Goal: Find specific page/section: Find specific page/section

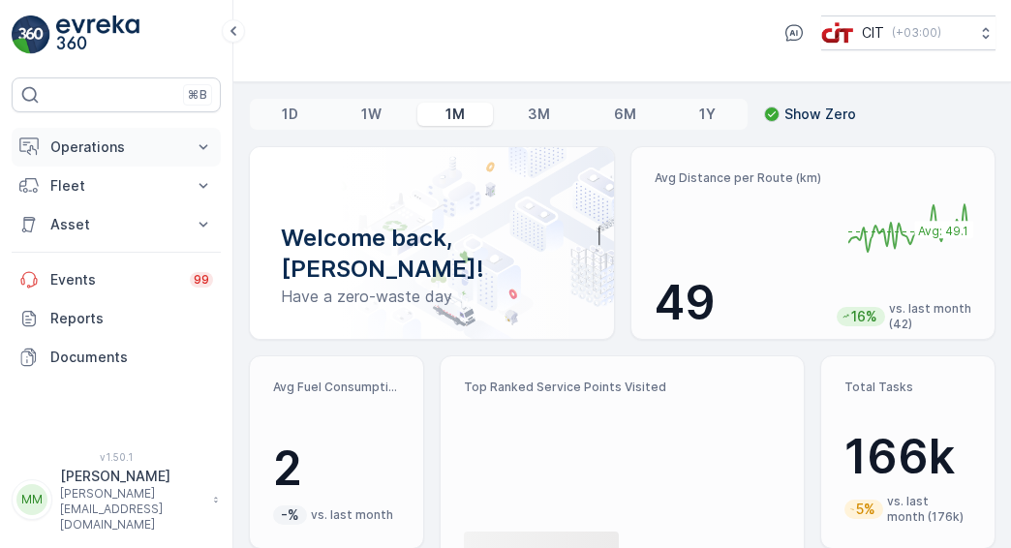
click at [208, 149] on icon at bounding box center [203, 146] width 19 height 19
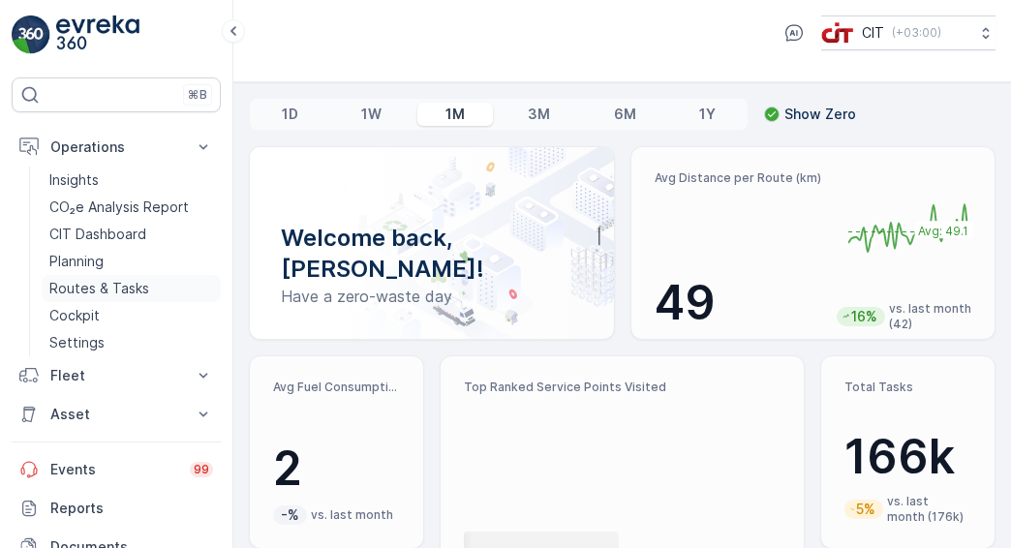
click at [156, 295] on link "Routes & Tasks" at bounding box center [131, 288] width 179 height 27
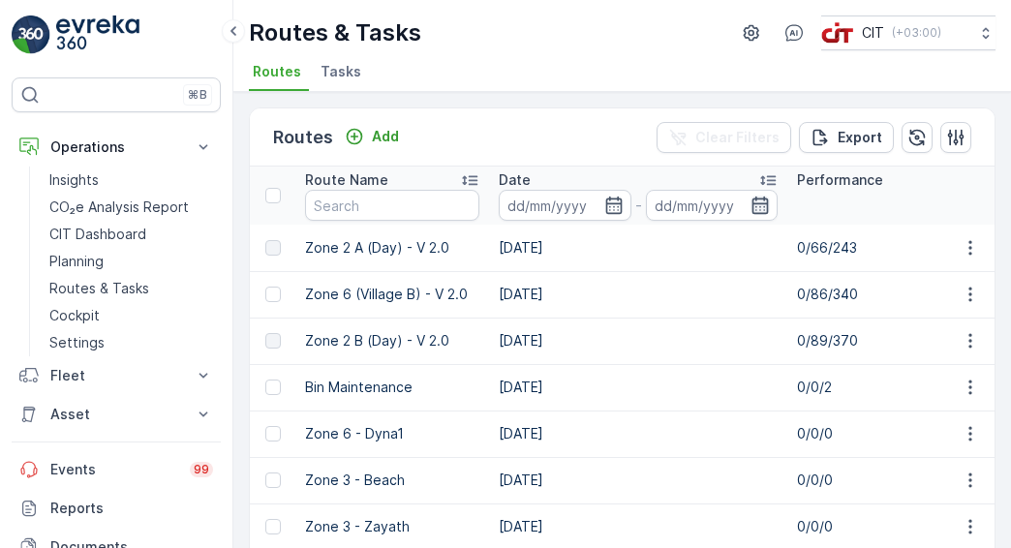
click at [758, 210] on icon "button" at bounding box center [759, 205] width 19 height 19
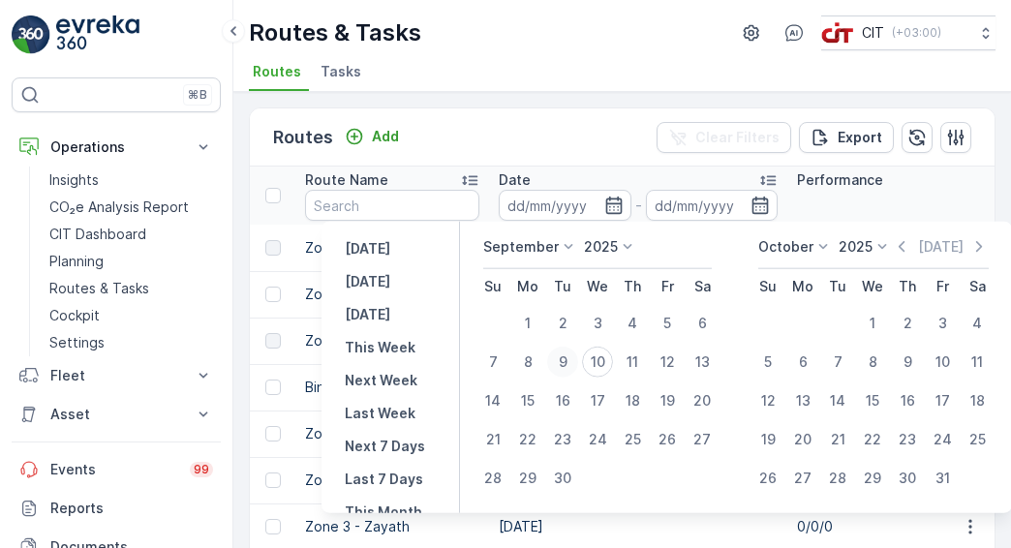
click at [570, 358] on div "9" at bounding box center [562, 362] width 31 height 31
type input "[DATE]"
click at [521, 369] on div "8" at bounding box center [527, 362] width 31 height 31
type input "[DATE]"
click at [385, 209] on input "text" at bounding box center [392, 205] width 174 height 31
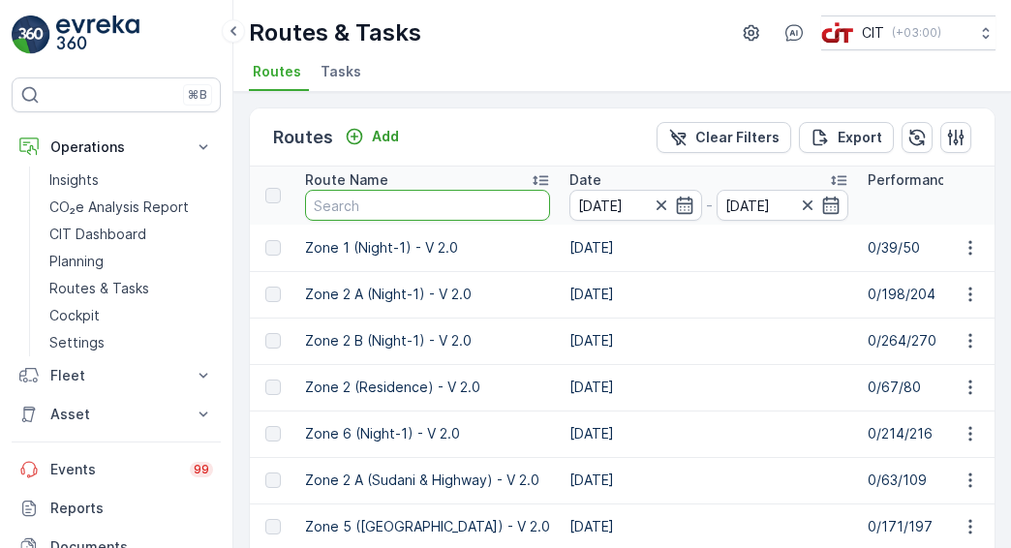
click at [380, 208] on input "text" at bounding box center [427, 205] width 245 height 31
type input "Zone 3"
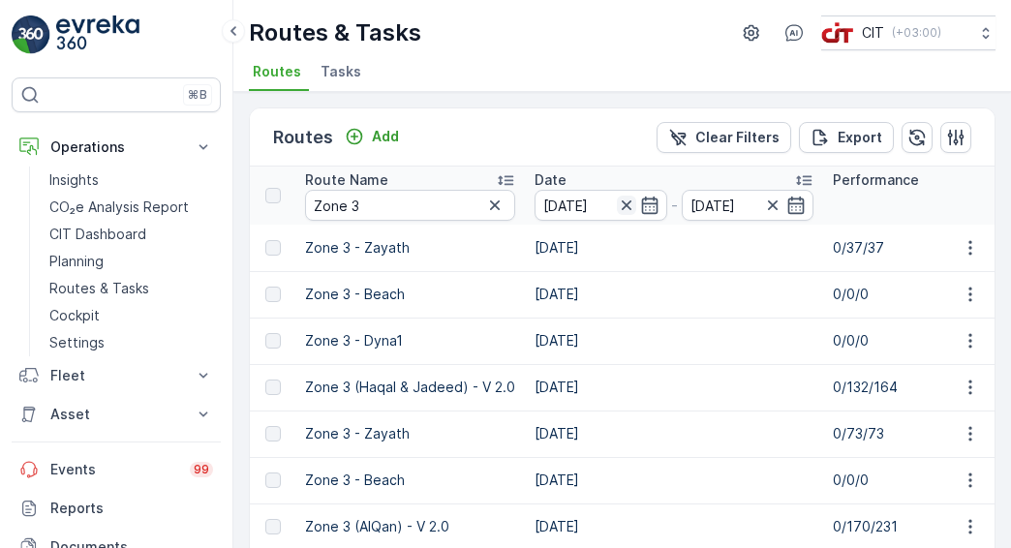
click at [627, 207] on icon "button" at bounding box center [626, 205] width 19 height 19
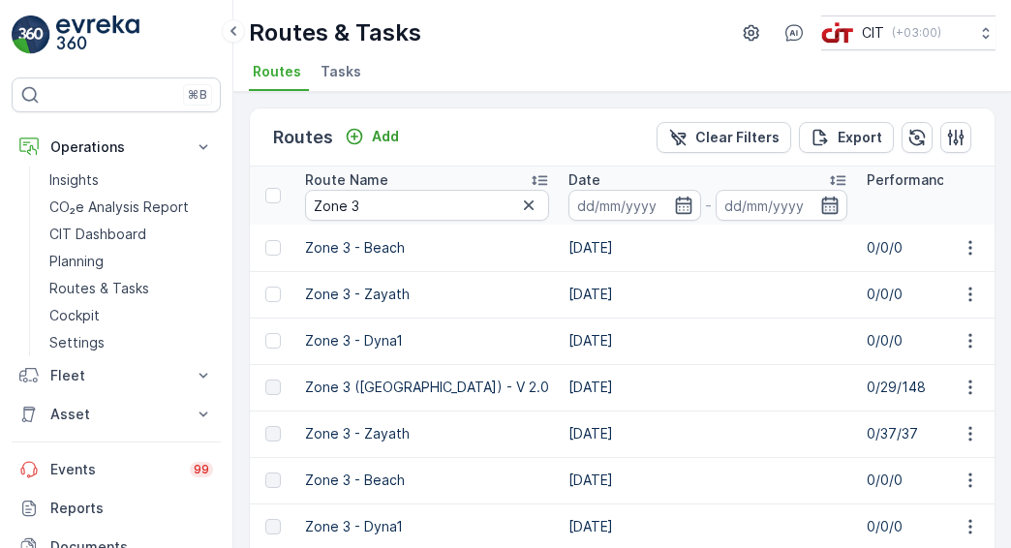
click at [820, 197] on icon "button" at bounding box center [829, 205] width 19 height 19
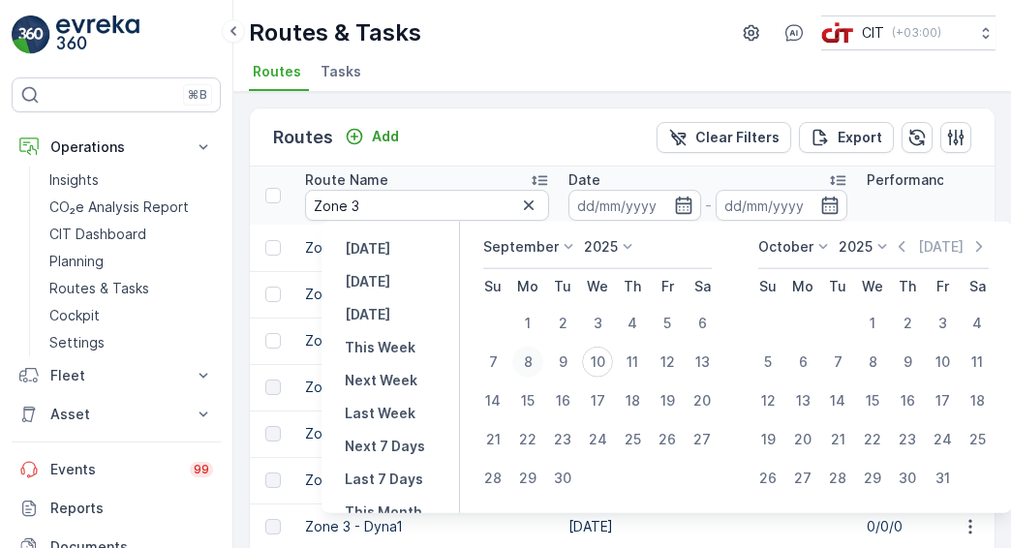
click at [528, 357] on div "8" at bounding box center [527, 362] width 31 height 31
type input "[DATE]"
click at [434, 208] on input "Zone 3" at bounding box center [427, 205] width 244 height 31
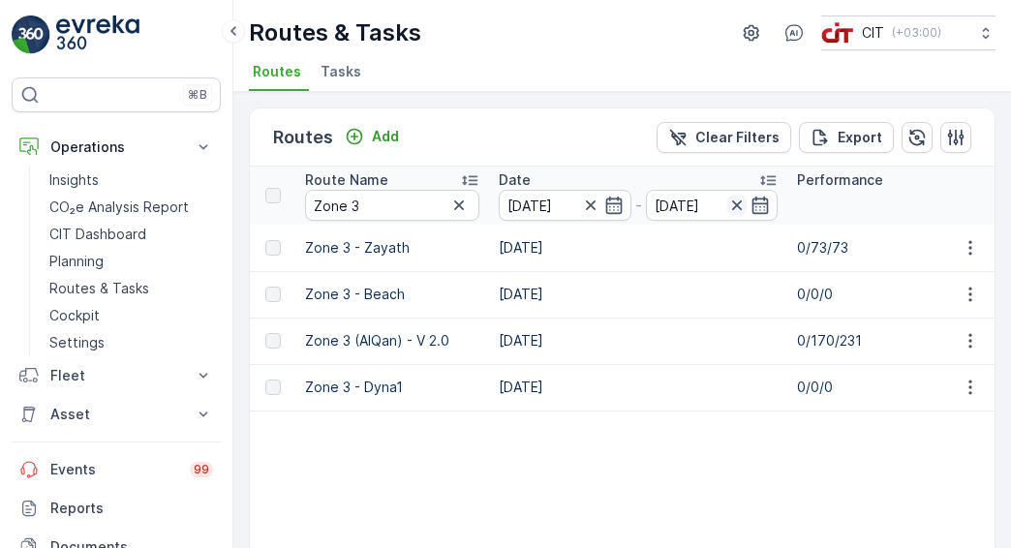
click at [742, 208] on icon "button" at bounding box center [736, 205] width 19 height 19
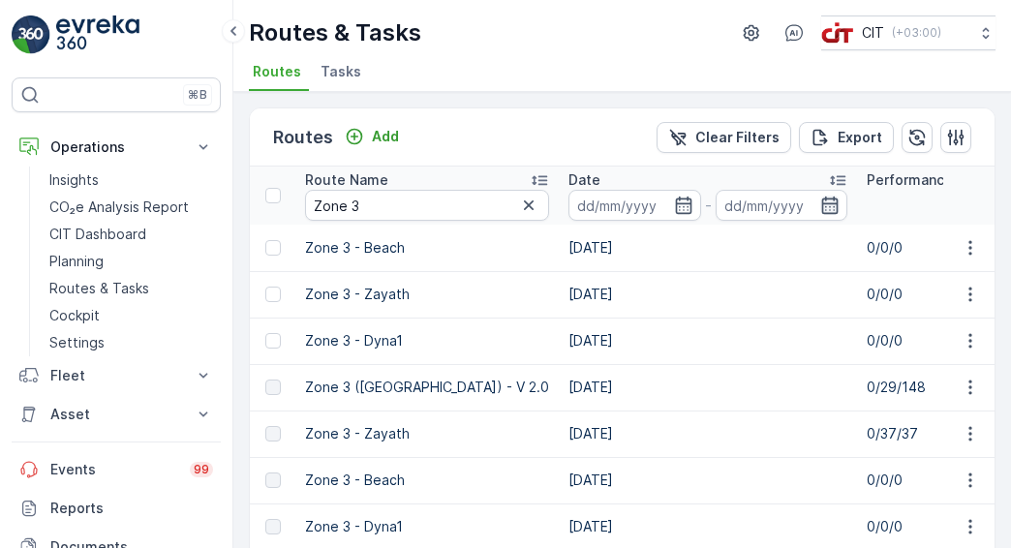
click at [820, 210] on icon "button" at bounding box center [829, 205] width 19 height 19
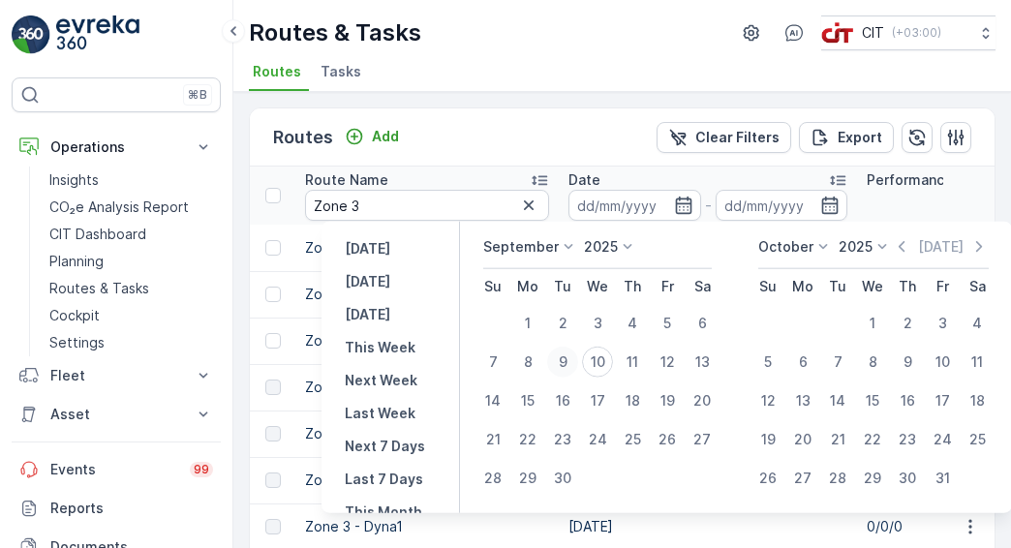
click at [572, 366] on div "9" at bounding box center [562, 362] width 31 height 31
type input "[DATE]"
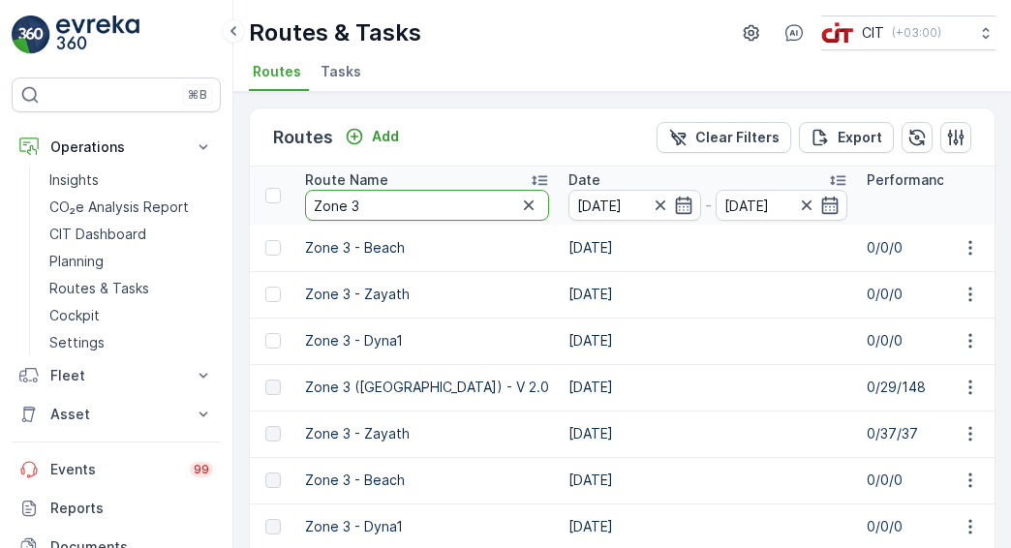
type input "[DATE]"
click at [394, 209] on input "Zone 3" at bounding box center [427, 205] width 244 height 31
